Goal: Task Accomplishment & Management: Manage account settings

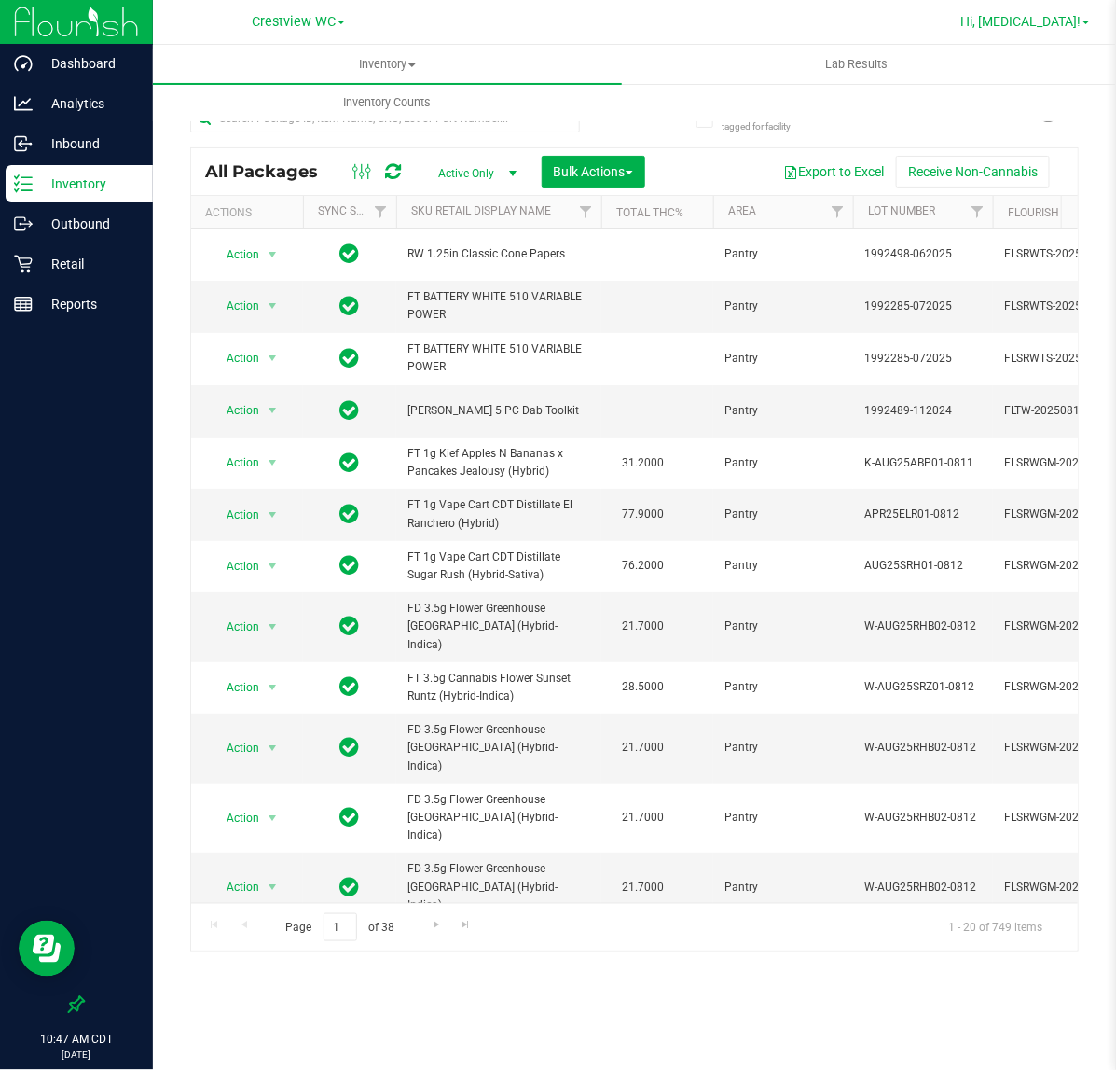
click at [1065, 24] on span "Hi, Alora!" at bounding box center [1020, 21] width 120 height 15
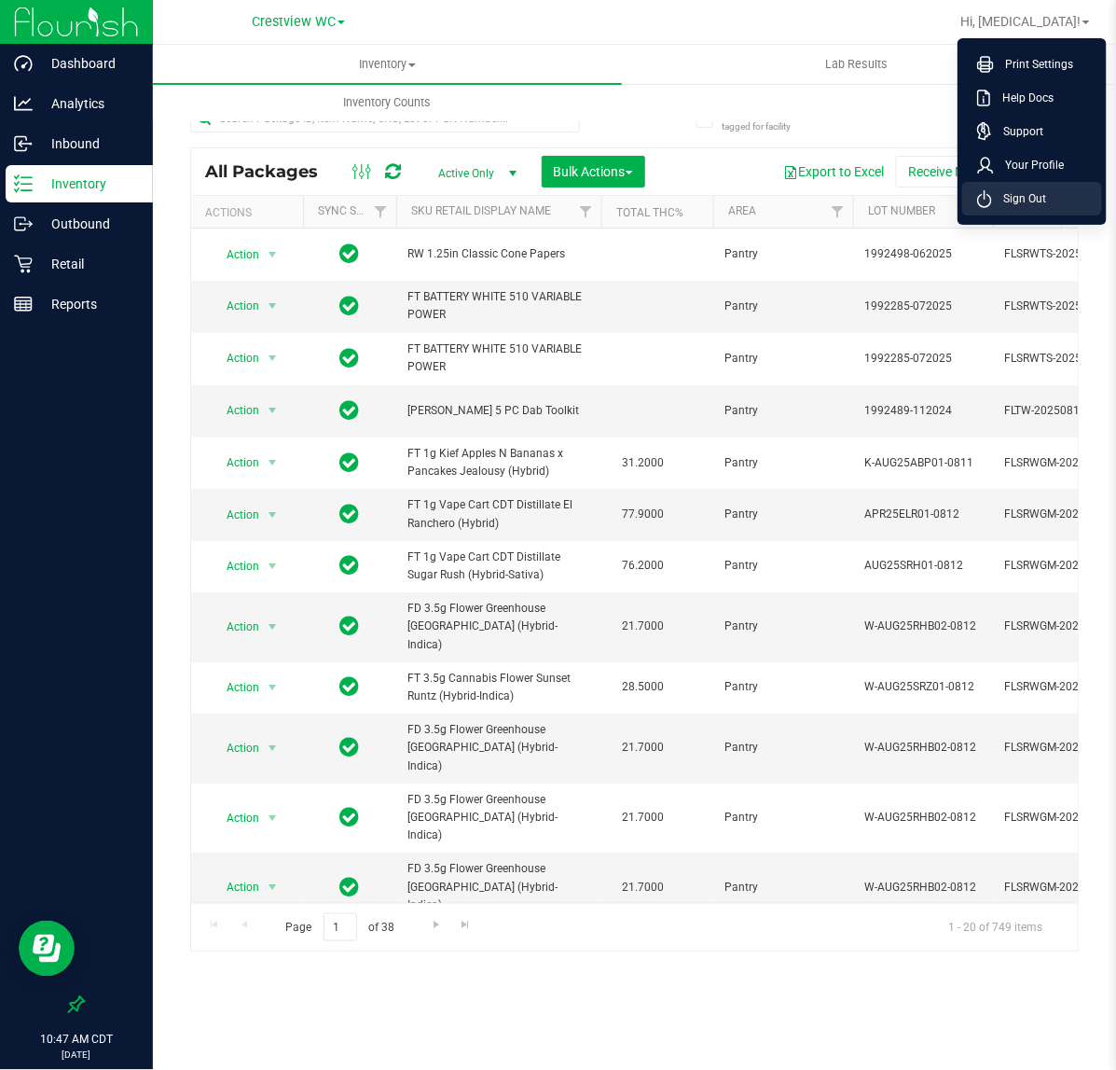
click at [1021, 212] on li "Sign Out" at bounding box center [1032, 199] width 140 height 34
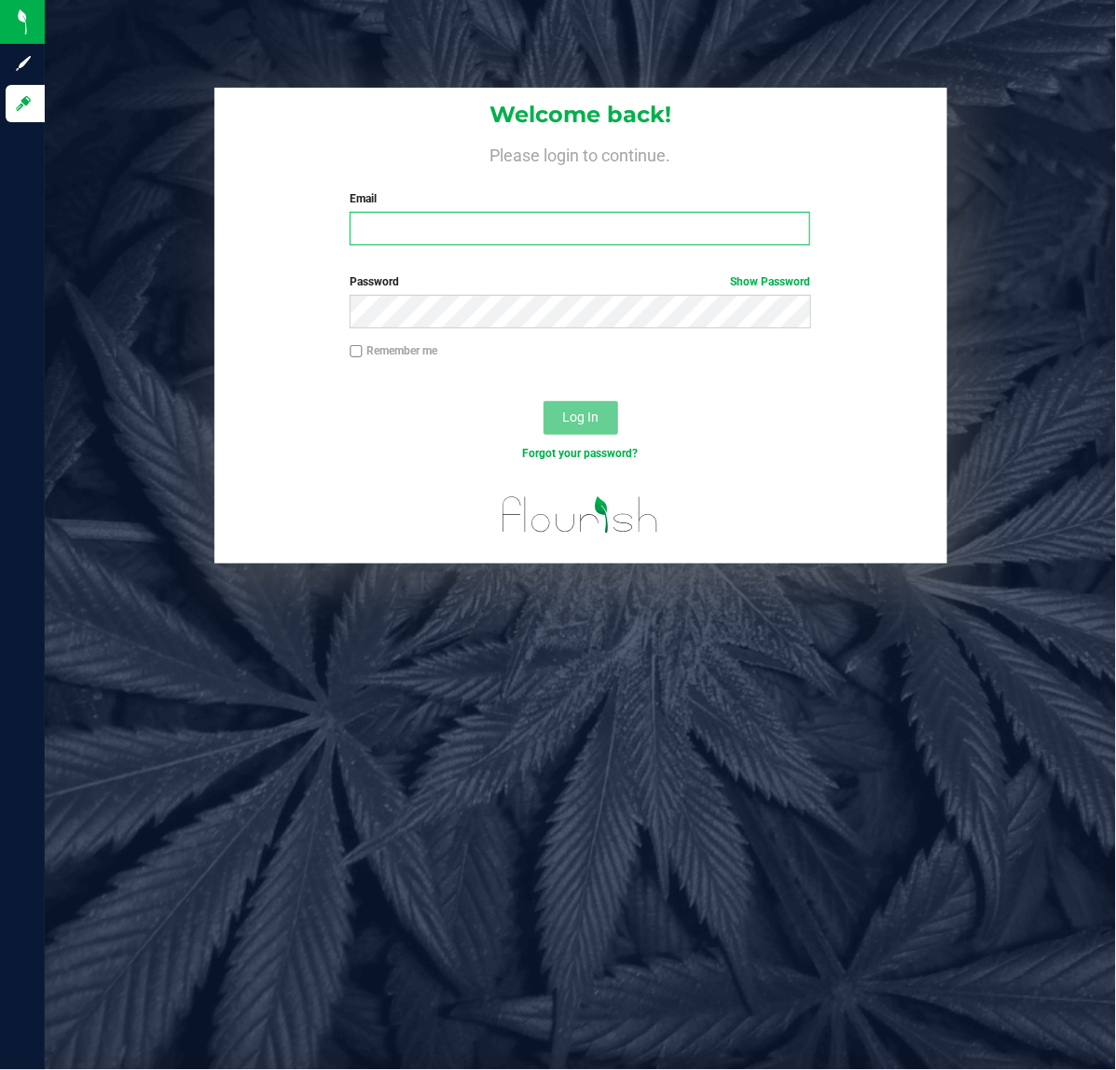
click at [492, 244] on input "Email" at bounding box center [580, 229] width 461 height 34
type input "[EMAIL_ADDRESS][DOMAIN_NAME]"
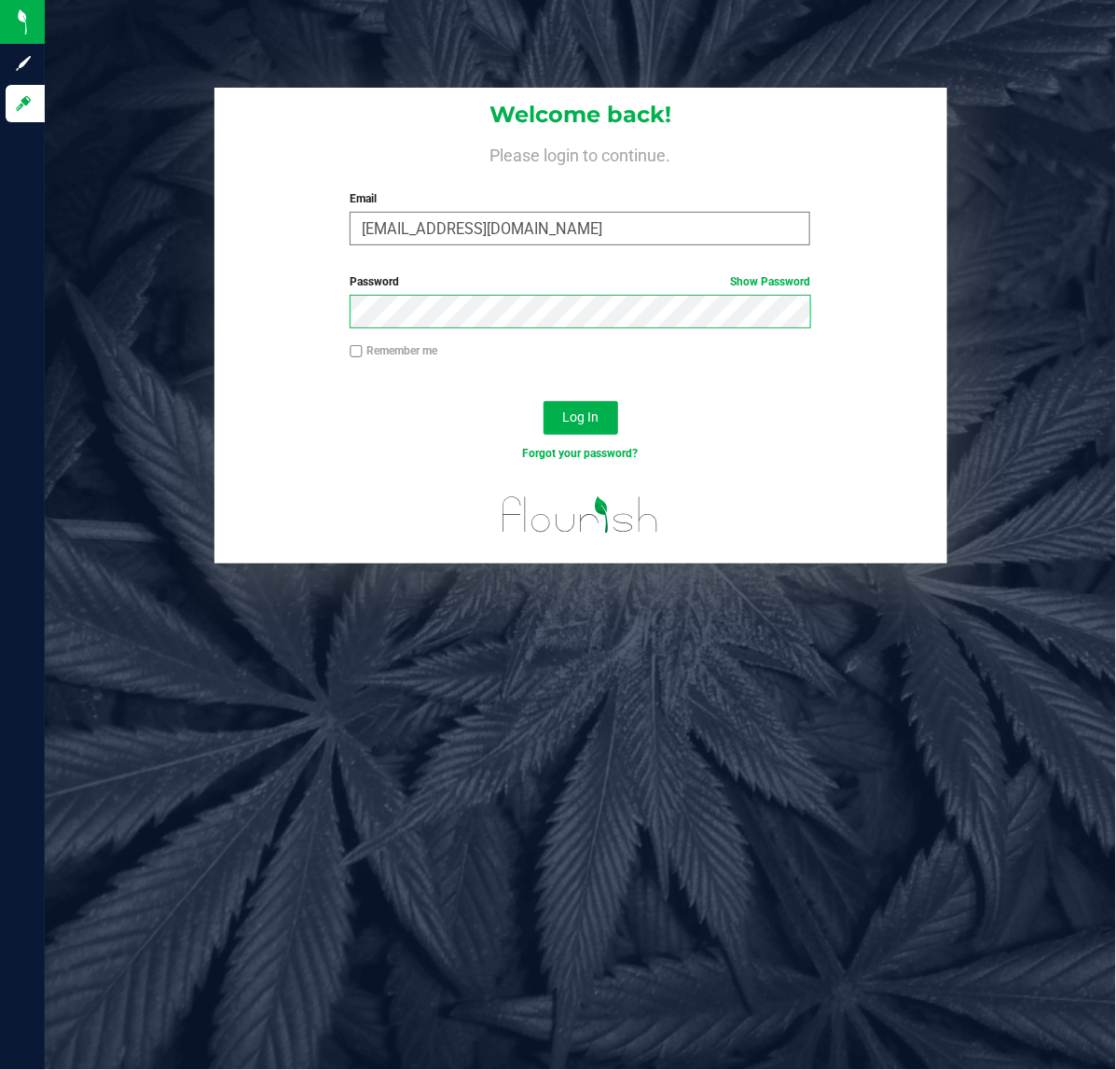
click at [544, 401] on button "Log In" at bounding box center [581, 418] width 75 height 34
